Goal: Transaction & Acquisition: Purchase product/service

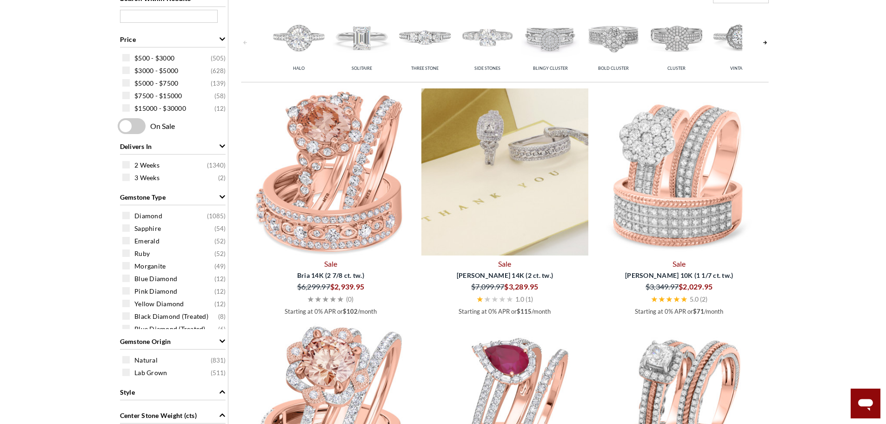
scroll to position [233, 0]
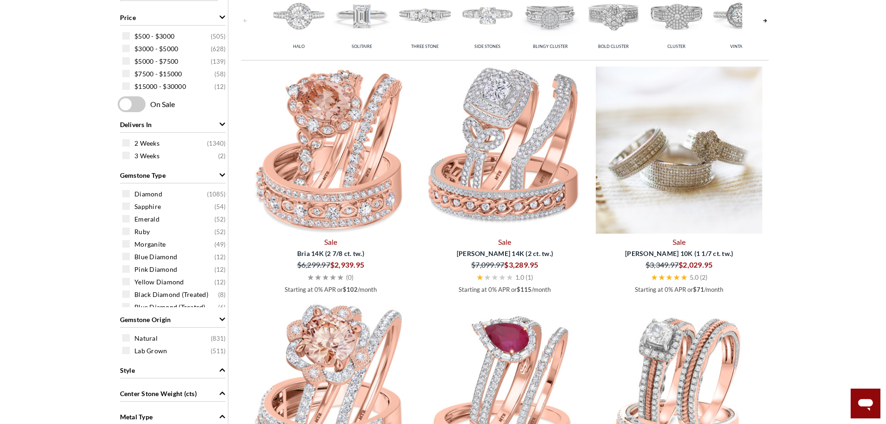
click at [678, 192] on img at bounding box center [679, 149] width 167 height 167
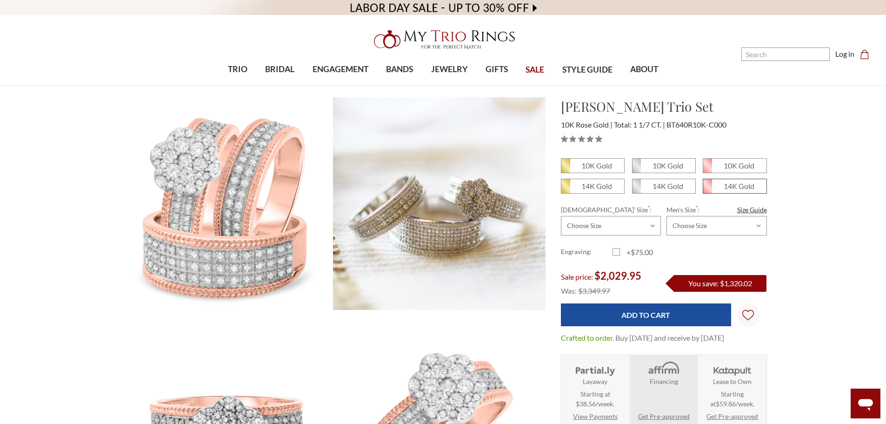
click at [722, 184] on span "14K Gold" at bounding box center [734, 186] width 63 height 14
click at [707, 189] on input "14K Gold" at bounding box center [706, 189] width 0 height 0
radio input "true"
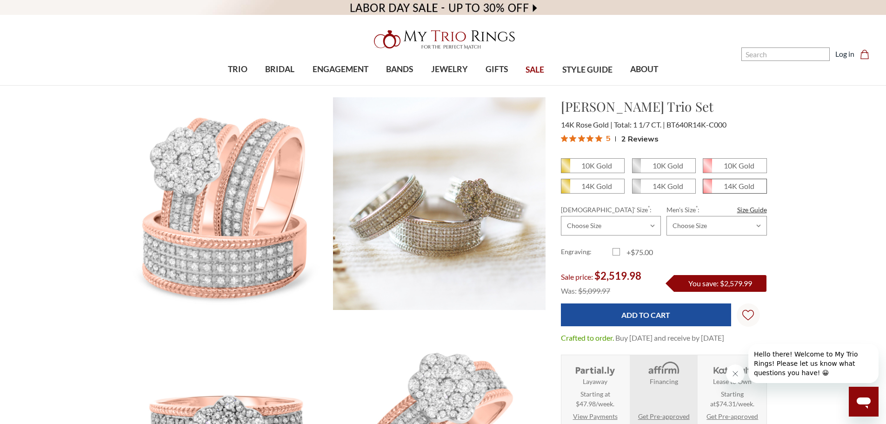
click at [761, 183] on span "14K Gold" at bounding box center [734, 186] width 63 height 14
click at [707, 189] on input "14K Gold" at bounding box center [706, 189] width 0 height 0
radio input "true"
click at [761, 183] on span "14K Gold" at bounding box center [734, 186] width 63 height 14
click at [707, 189] on input "14K Gold" at bounding box center [706, 189] width 0 height 0
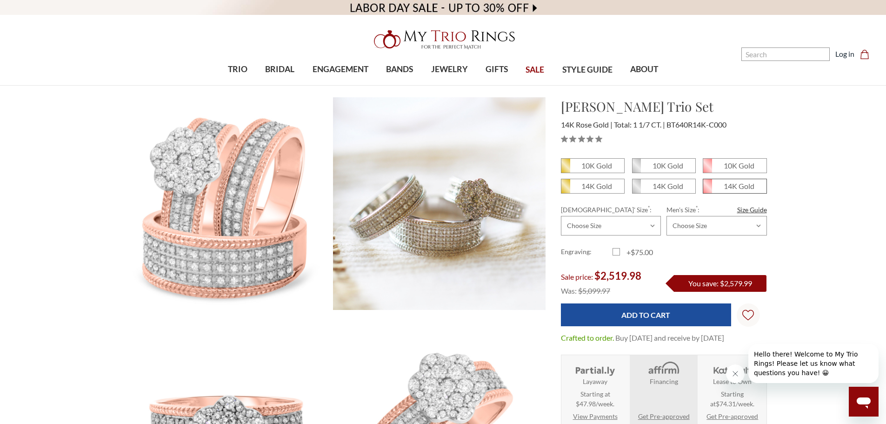
click at [730, 186] on em "14K Gold" at bounding box center [739, 185] width 31 height 9
click at [707, 189] on input "14K Gold" at bounding box center [706, 189] width 0 height 0
radio input "true"
click at [730, 186] on em "14K Gold" at bounding box center [739, 185] width 31 height 9
click at [707, 189] on input "14K Gold" at bounding box center [706, 189] width 0 height 0
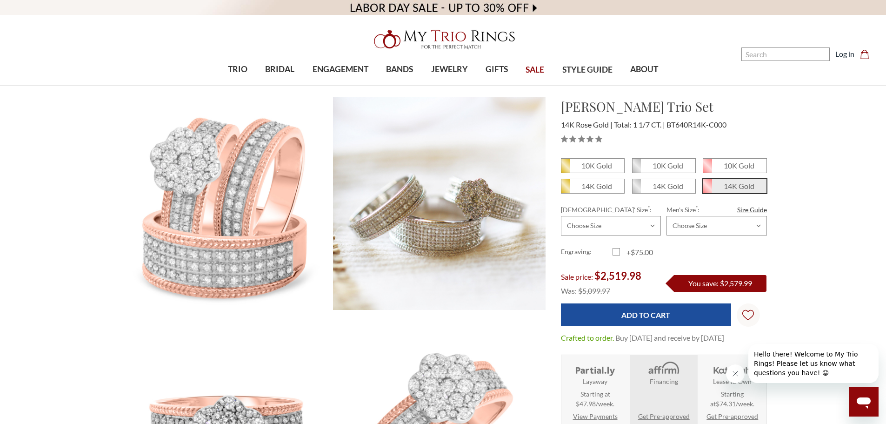
click at [730, 186] on em "14K Gold" at bounding box center [739, 185] width 31 height 9
click at [707, 189] on input "14K Gold" at bounding box center [706, 189] width 0 height 0
click at [730, 186] on em "14K Gold" at bounding box center [739, 185] width 31 height 9
click at [707, 189] on input "14K Gold" at bounding box center [706, 189] width 0 height 0
click at [730, 186] on em "14K Gold" at bounding box center [739, 185] width 31 height 9
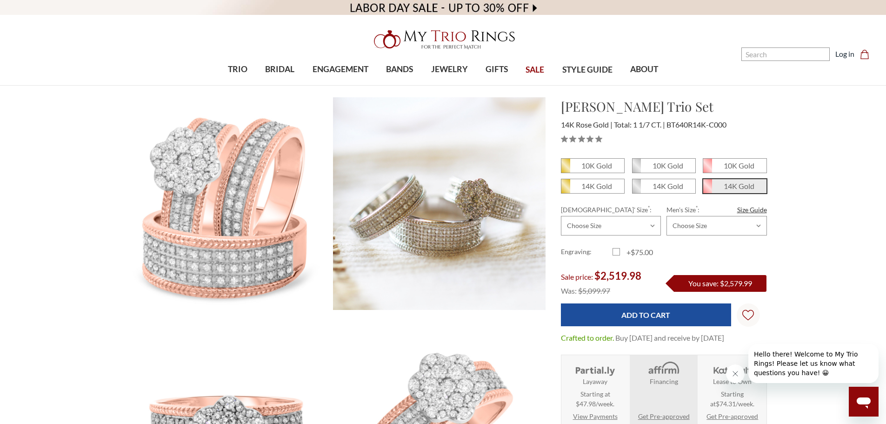
click at [707, 189] on input "14K Gold" at bounding box center [706, 189] width 0 height 0
drag, startPoint x: 729, startPoint y: 186, endPoint x: 722, endPoint y: 186, distance: 7.5
click at [728, 186] on em "14K Gold" at bounding box center [739, 185] width 31 height 9
click at [707, 189] on input "14K Gold" at bounding box center [706, 189] width 0 height 0
click at [722, 186] on span "14K Gold" at bounding box center [734, 186] width 63 height 14
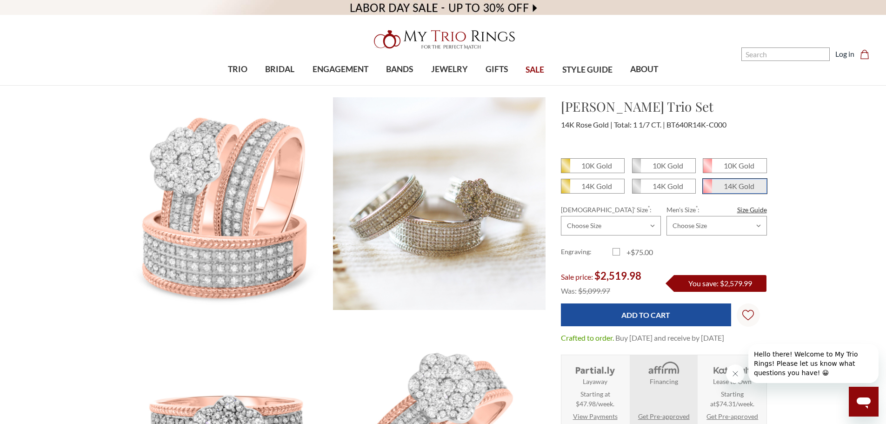
click at [707, 189] on input "14K Gold" at bounding box center [706, 189] width 0 height 0
click at [718, 186] on span "14K Gold" at bounding box center [734, 186] width 63 height 14
click at [707, 189] on input "14K Gold" at bounding box center [706, 189] width 0 height 0
drag, startPoint x: 718, startPoint y: 186, endPoint x: 706, endPoint y: 185, distance: 12.2
click at [714, 186] on span "14K Gold" at bounding box center [734, 186] width 63 height 14
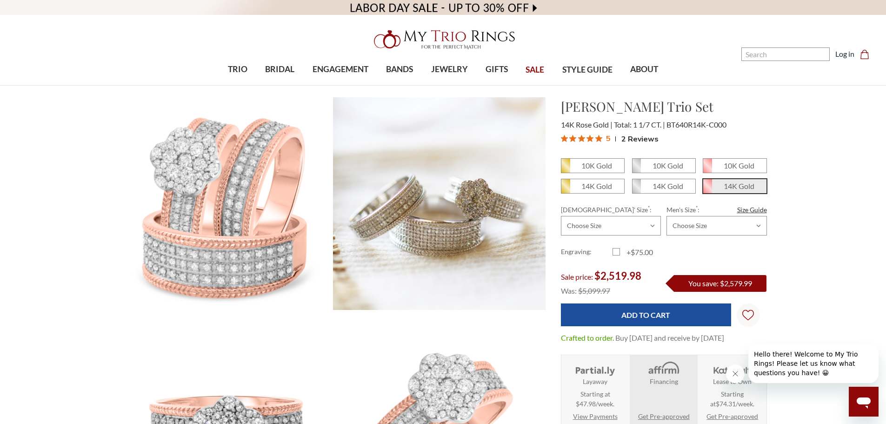
click at [707, 189] on input "14K Gold" at bounding box center [706, 189] width 0 height 0
click at [706, 185] on icon at bounding box center [707, 186] width 9 height 14
click at [706, 189] on input "14K Gold" at bounding box center [706, 189] width 0 height 0
click at [706, 186] on icon at bounding box center [707, 186] width 9 height 14
click at [706, 189] on input "14K Gold" at bounding box center [706, 189] width 0 height 0
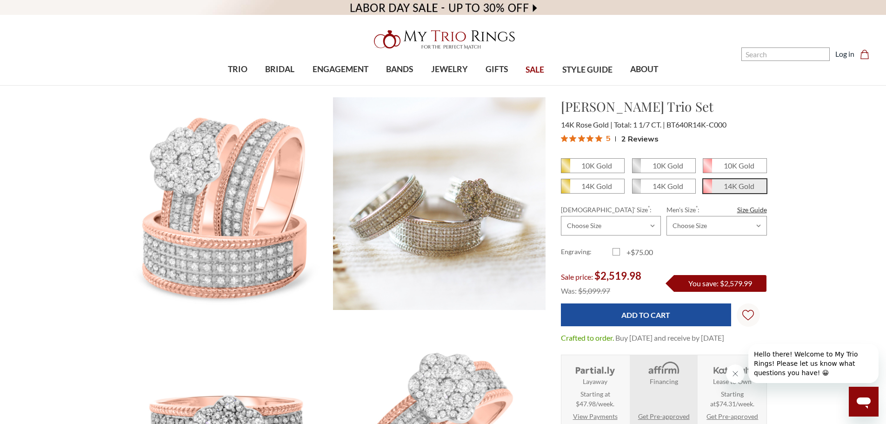
click at [706, 186] on icon at bounding box center [707, 186] width 9 height 14
click at [706, 189] on input "14K Gold" at bounding box center [706, 189] width 0 height 0
click at [706, 186] on icon at bounding box center [707, 186] width 9 height 14
click at [706, 189] on input "14K Gold" at bounding box center [706, 189] width 0 height 0
click at [706, 186] on icon at bounding box center [707, 186] width 9 height 14
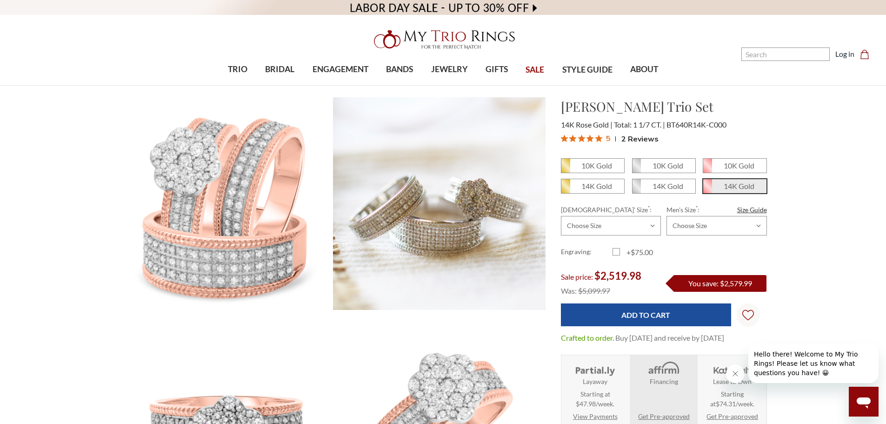
click at [706, 189] on input "14K Gold" at bounding box center [706, 189] width 0 height 0
click at [706, 186] on icon at bounding box center [707, 186] width 9 height 14
click at [706, 189] on input "14K Gold" at bounding box center [706, 189] width 0 height 0
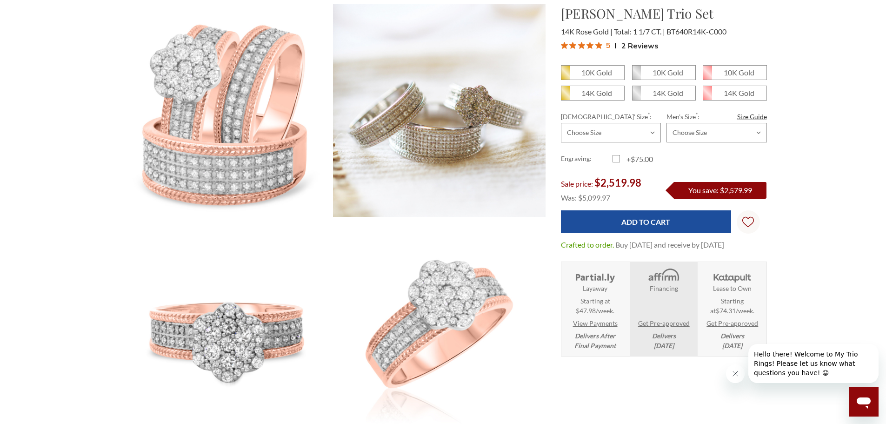
scroll to position [140, 0]
